Goal: Contribute content

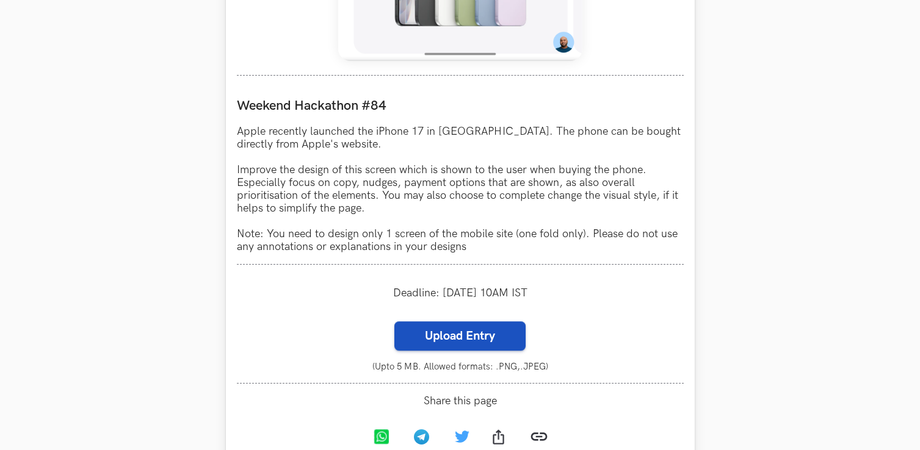
click at [446, 339] on label "Upload Entry" at bounding box center [459, 336] width 131 height 29
click at [394, 322] on input "Upload Entry" at bounding box center [394, 321] width 1 height 1
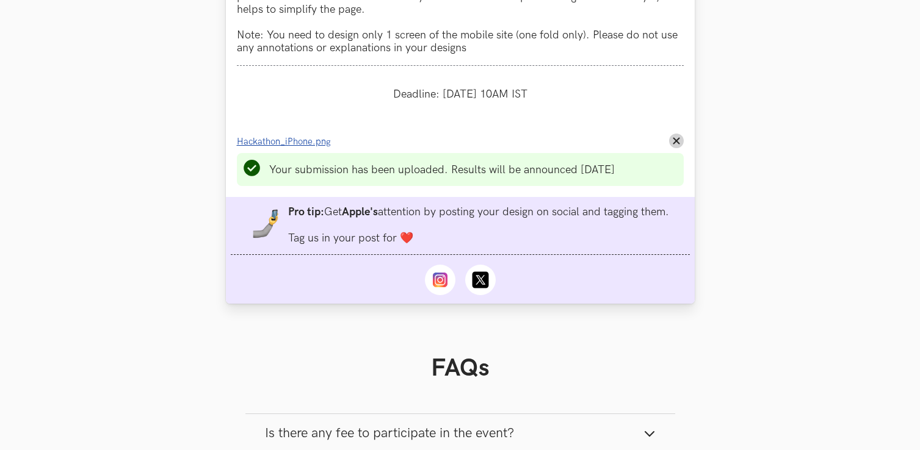
scroll to position [1266, 0]
click at [286, 145] on span "Hackathon_iPhone.png" at bounding box center [284, 141] width 94 height 10
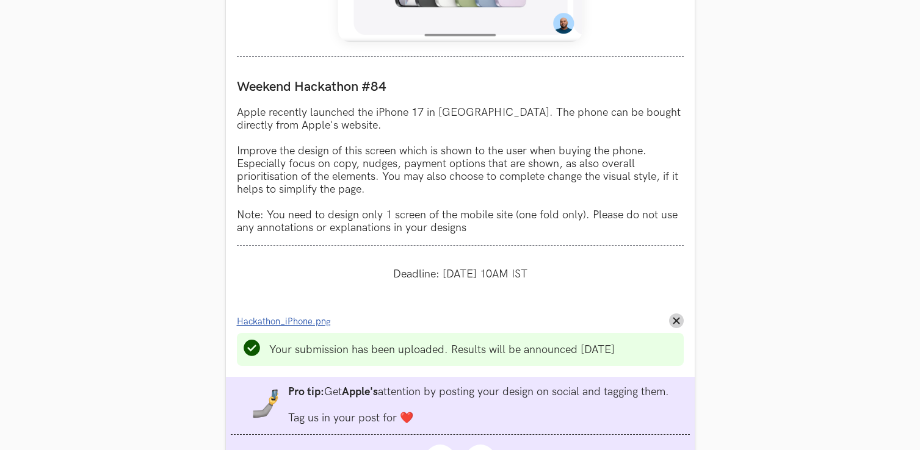
scroll to position [1086, 0]
click at [303, 323] on span "Hackathon_iPhone.png" at bounding box center [284, 321] width 94 height 10
